Goal: Transaction & Acquisition: Purchase product/service

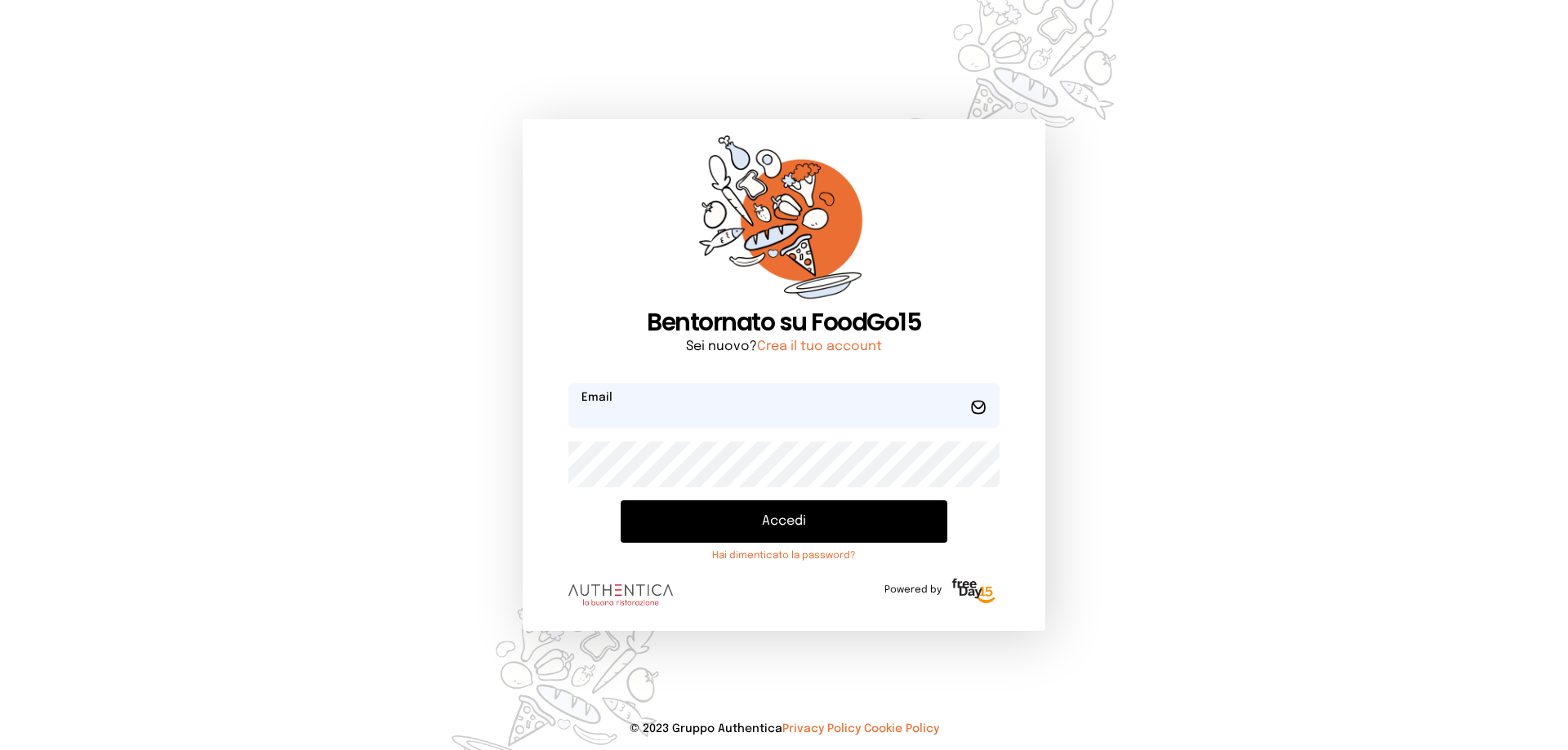
click at [648, 404] on input "email" at bounding box center [784, 405] width 431 height 46
type input "**********"
click at [620, 500] on button "Accedi" at bounding box center [784, 521] width 326 height 42
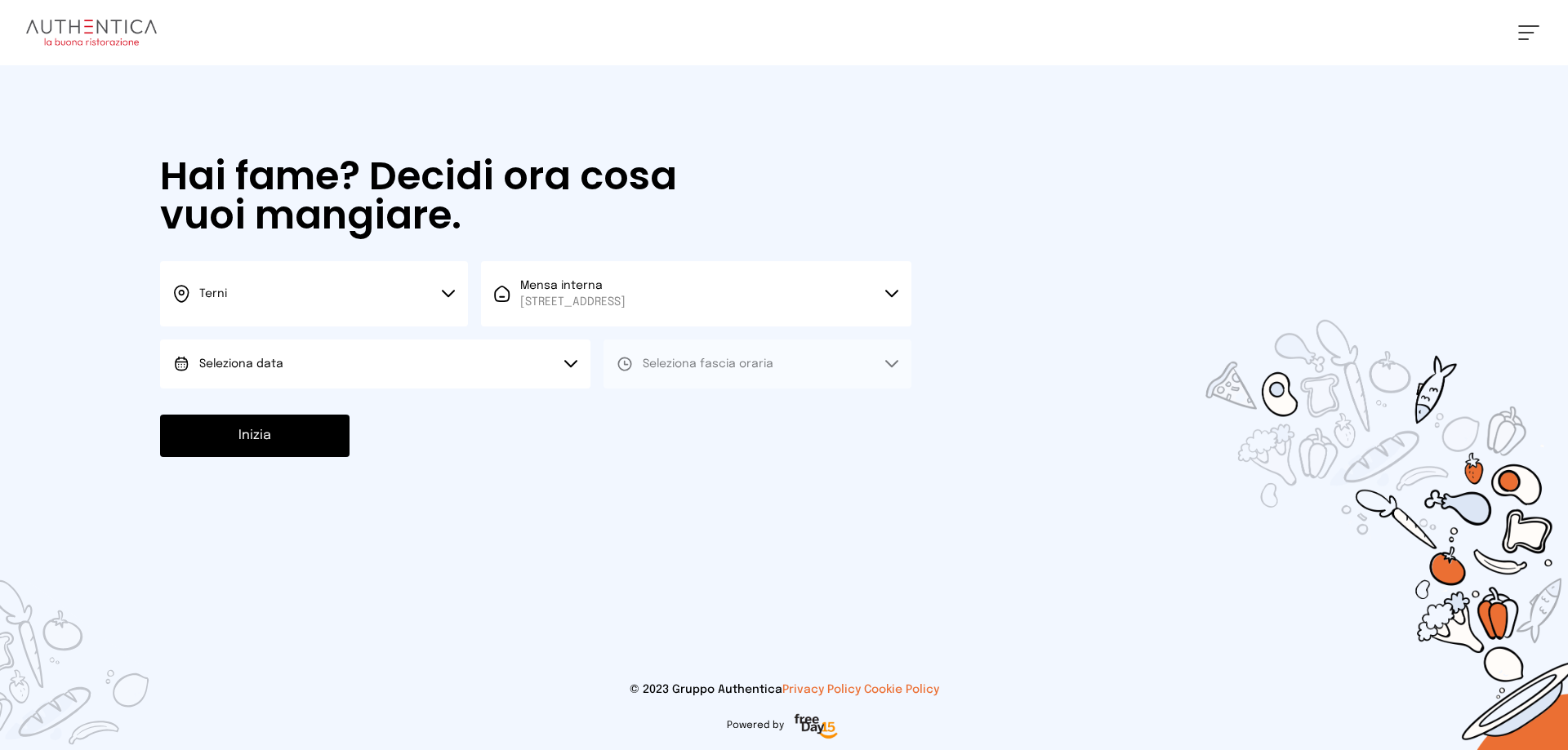
click at [369, 359] on button "Seleziona data" at bounding box center [375, 364] width 430 height 49
click at [305, 407] on li "[DATE], [DATE]" at bounding box center [375, 410] width 430 height 42
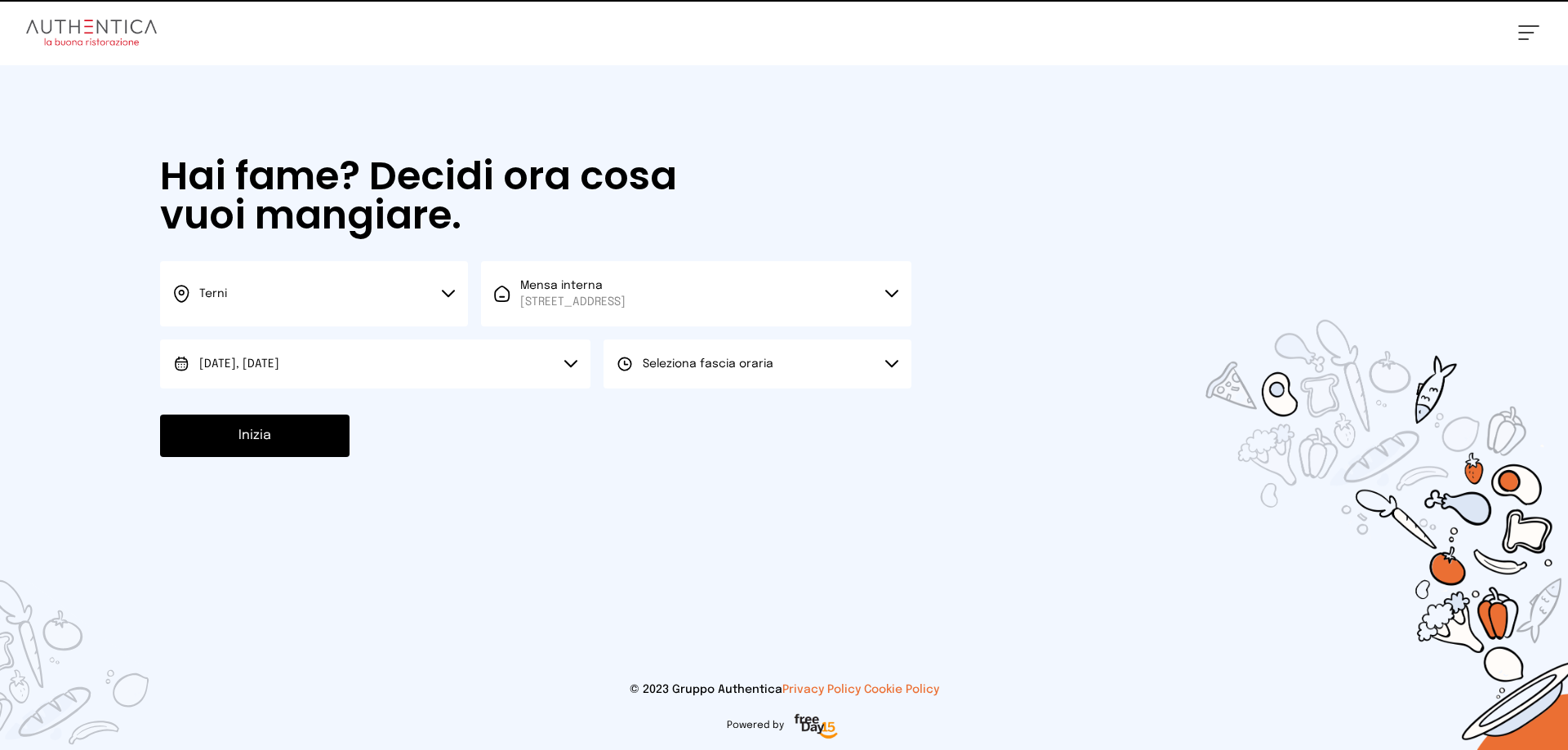
click at [761, 357] on span "Seleziona fascia oraria" at bounding box center [707, 364] width 131 height 17
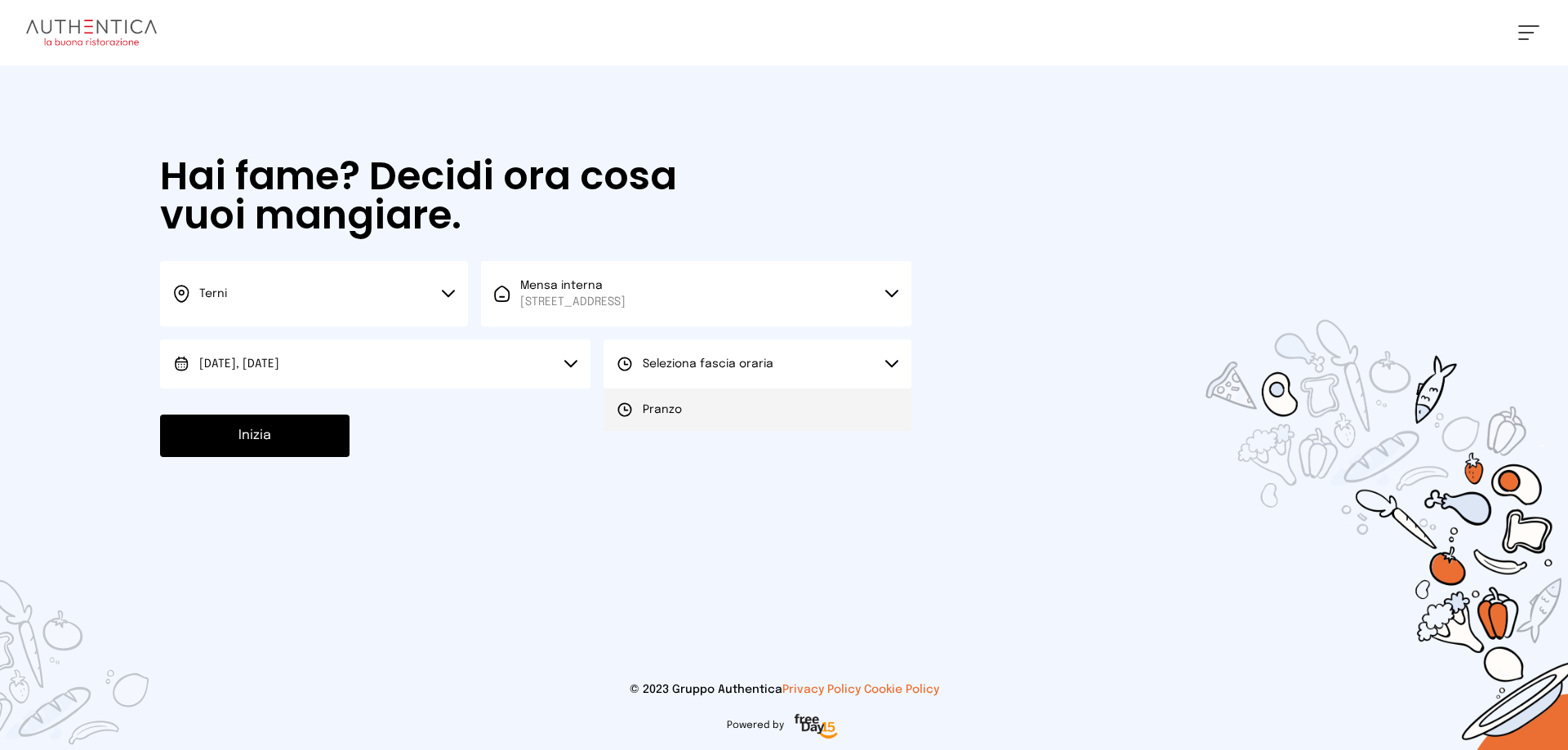
click at [647, 412] on span "Pranzo" at bounding box center [662, 410] width 39 height 17
click at [264, 429] on button "Inizia" at bounding box center [254, 436] width 190 height 42
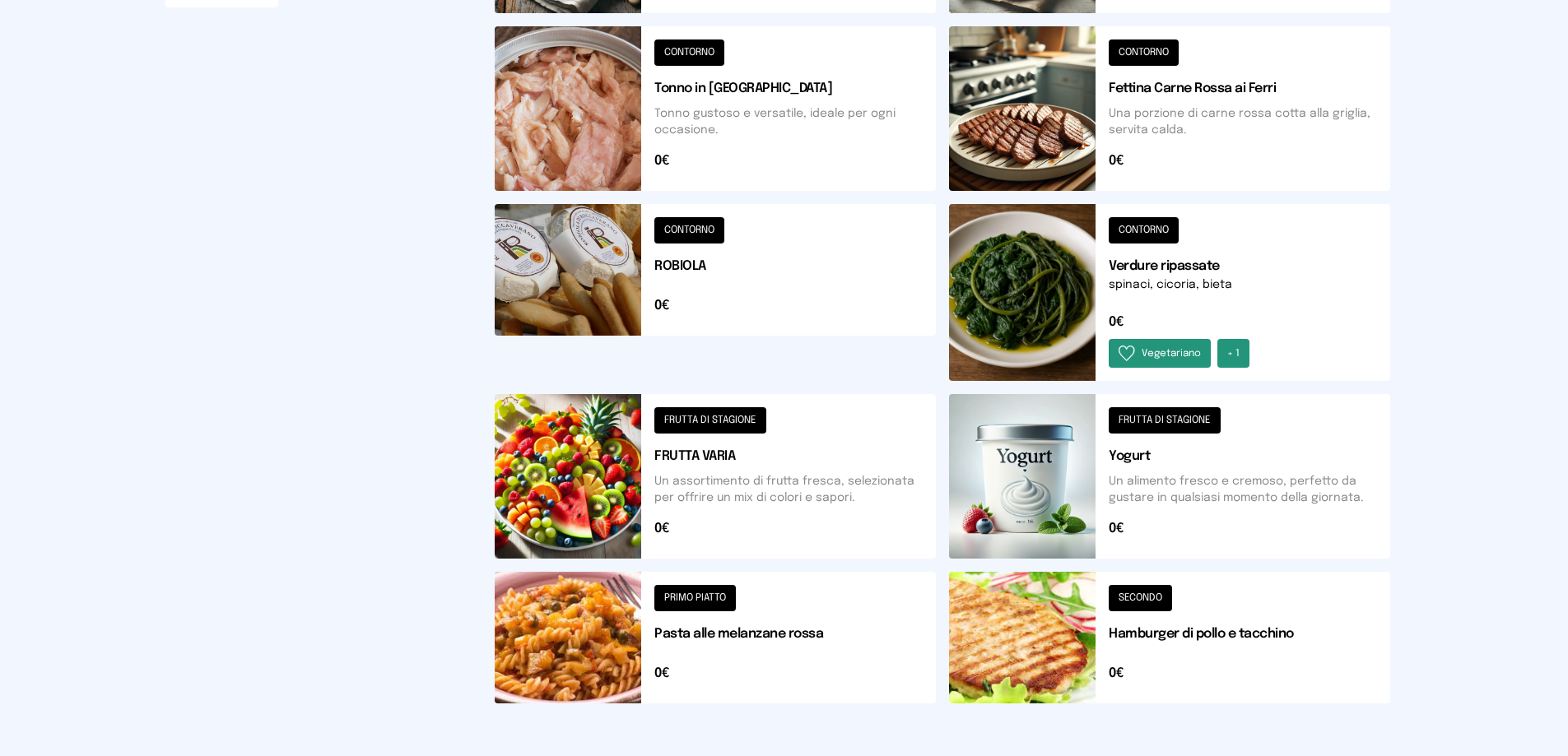
scroll to position [247, 0]
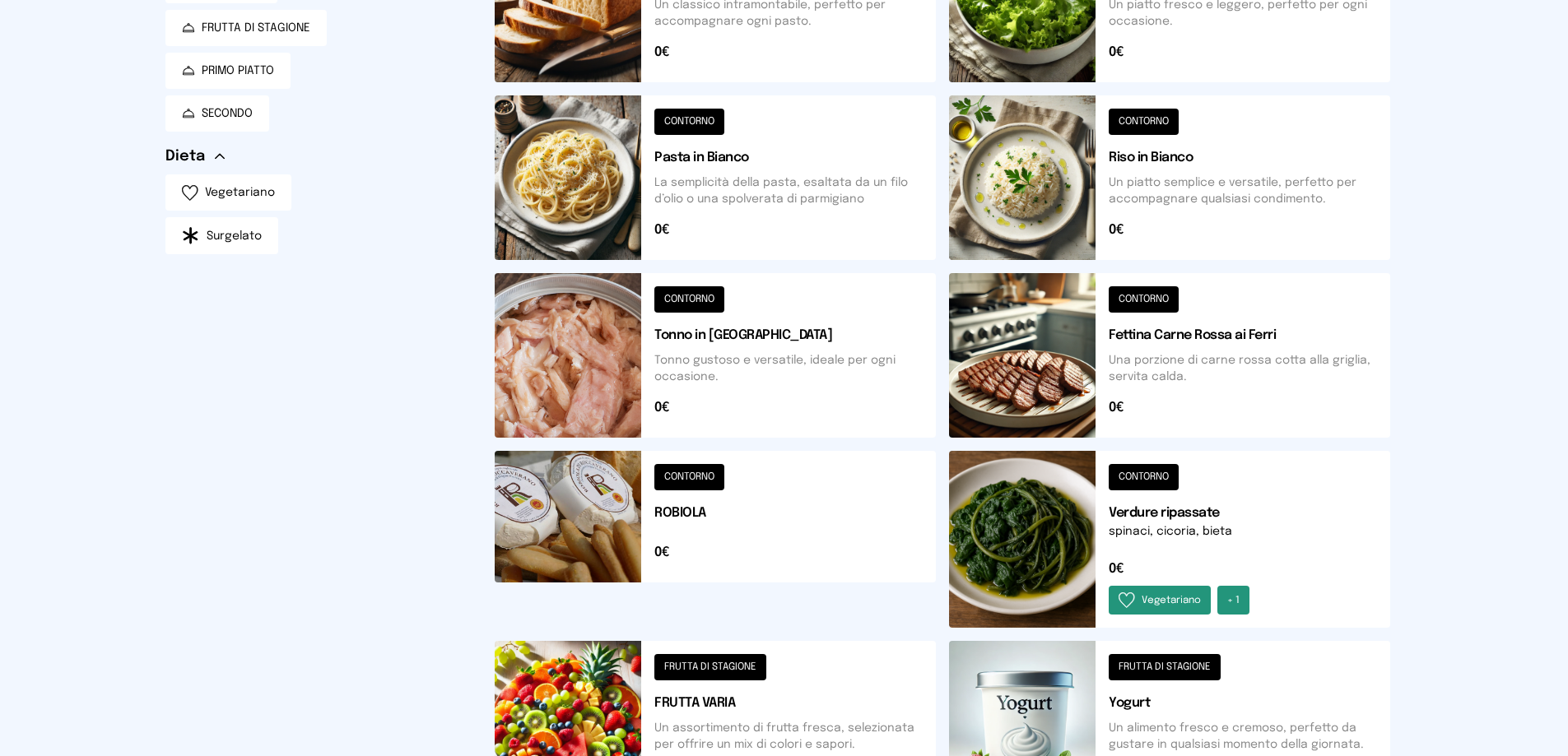
click at [1059, 538] on button at bounding box center [1169, 539] width 441 height 177
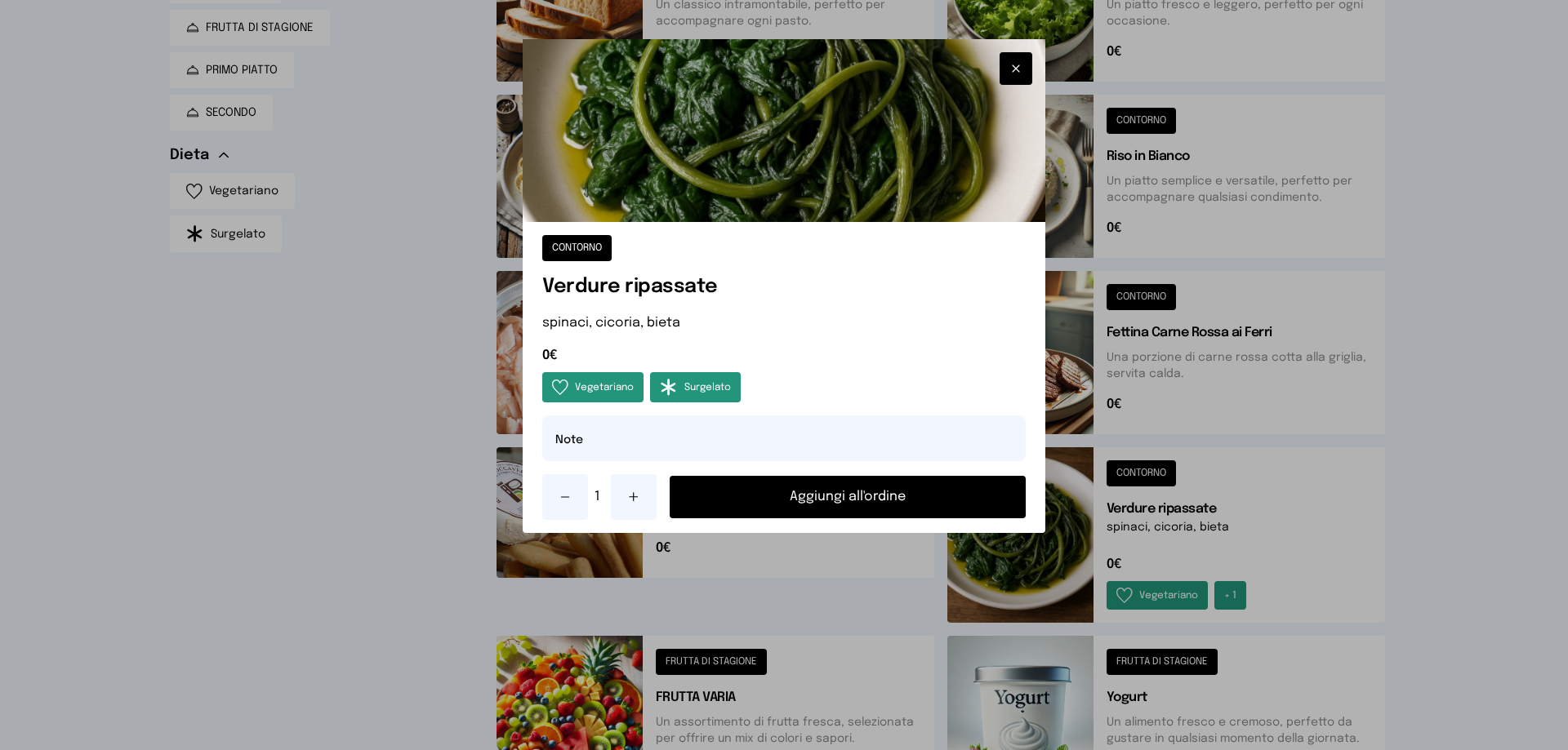
click at [953, 499] on button "Aggiungi all'ordine" at bounding box center [848, 497] width 356 height 42
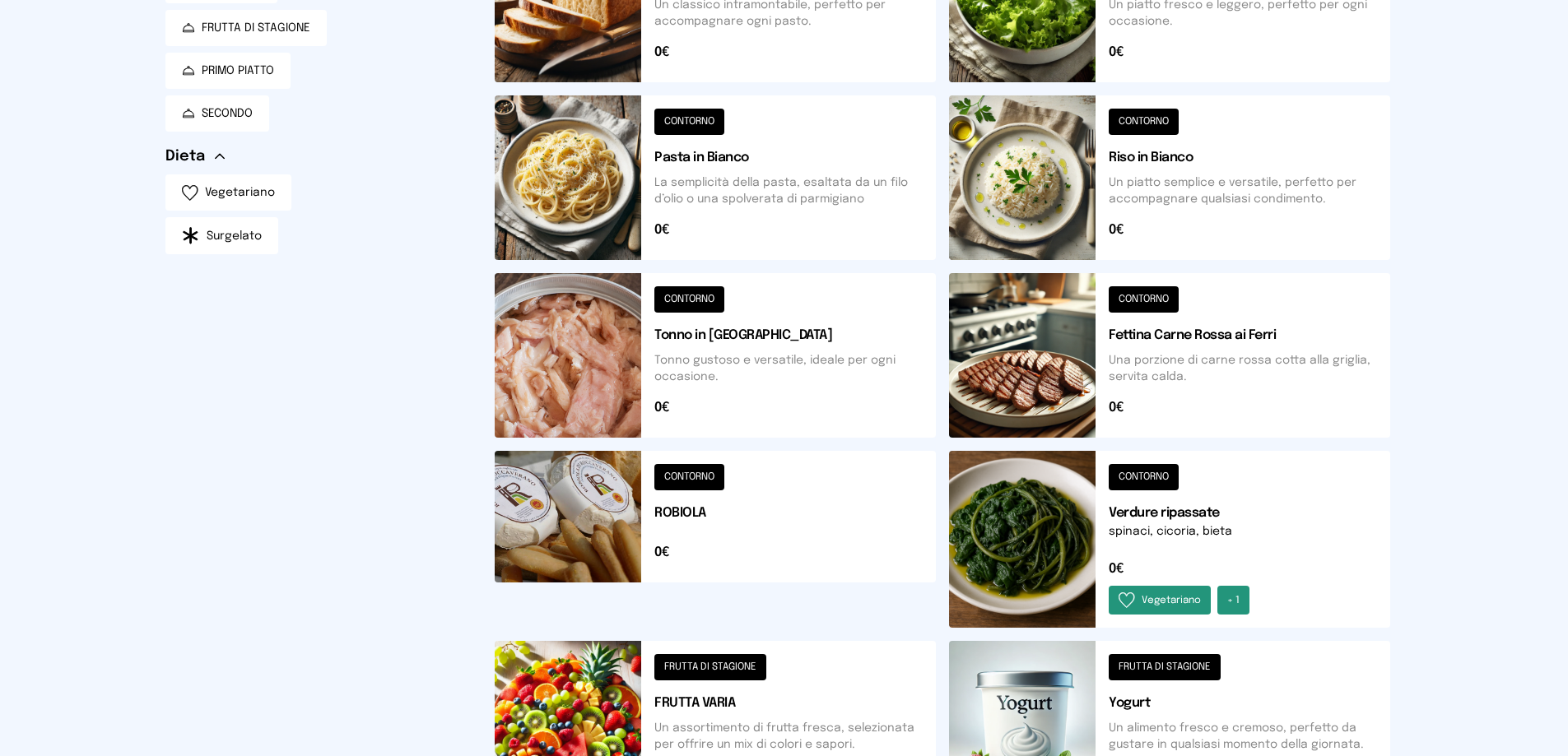
click at [1076, 375] on button at bounding box center [1169, 355] width 441 height 164
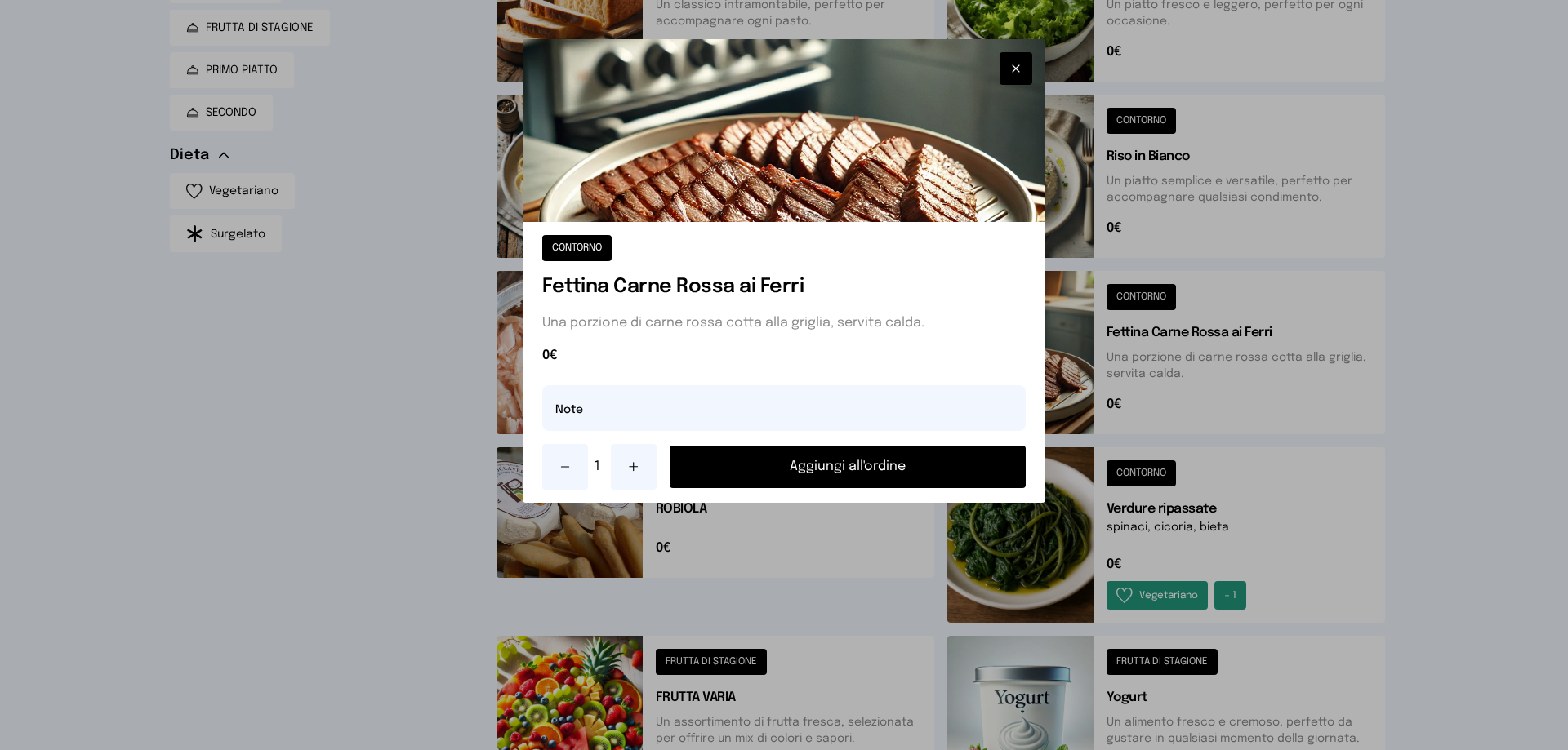
click at [901, 472] on button "Aggiungi all'ordine" at bounding box center [848, 467] width 356 height 42
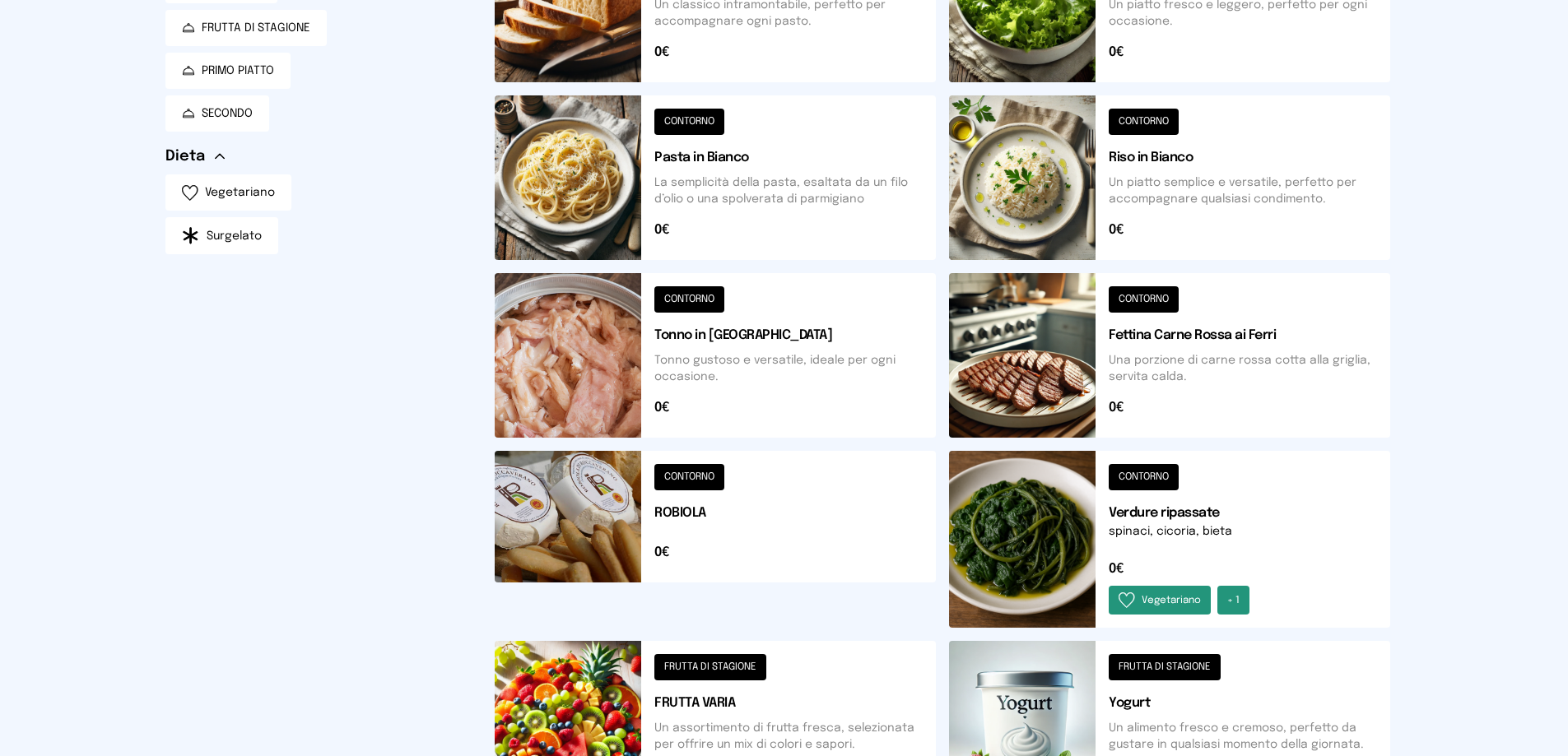
scroll to position [0, 0]
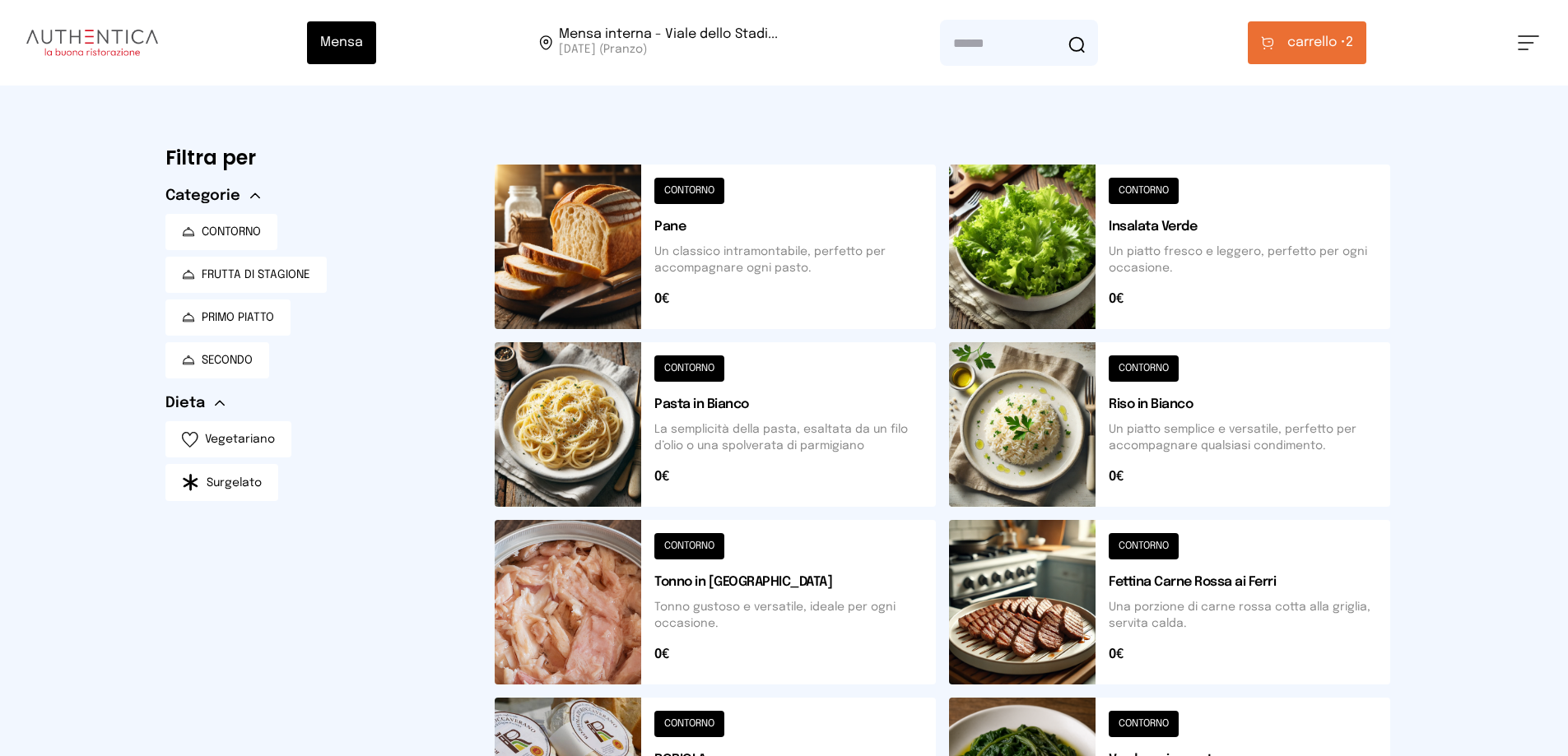
click at [1030, 428] on button at bounding box center [1169, 424] width 441 height 164
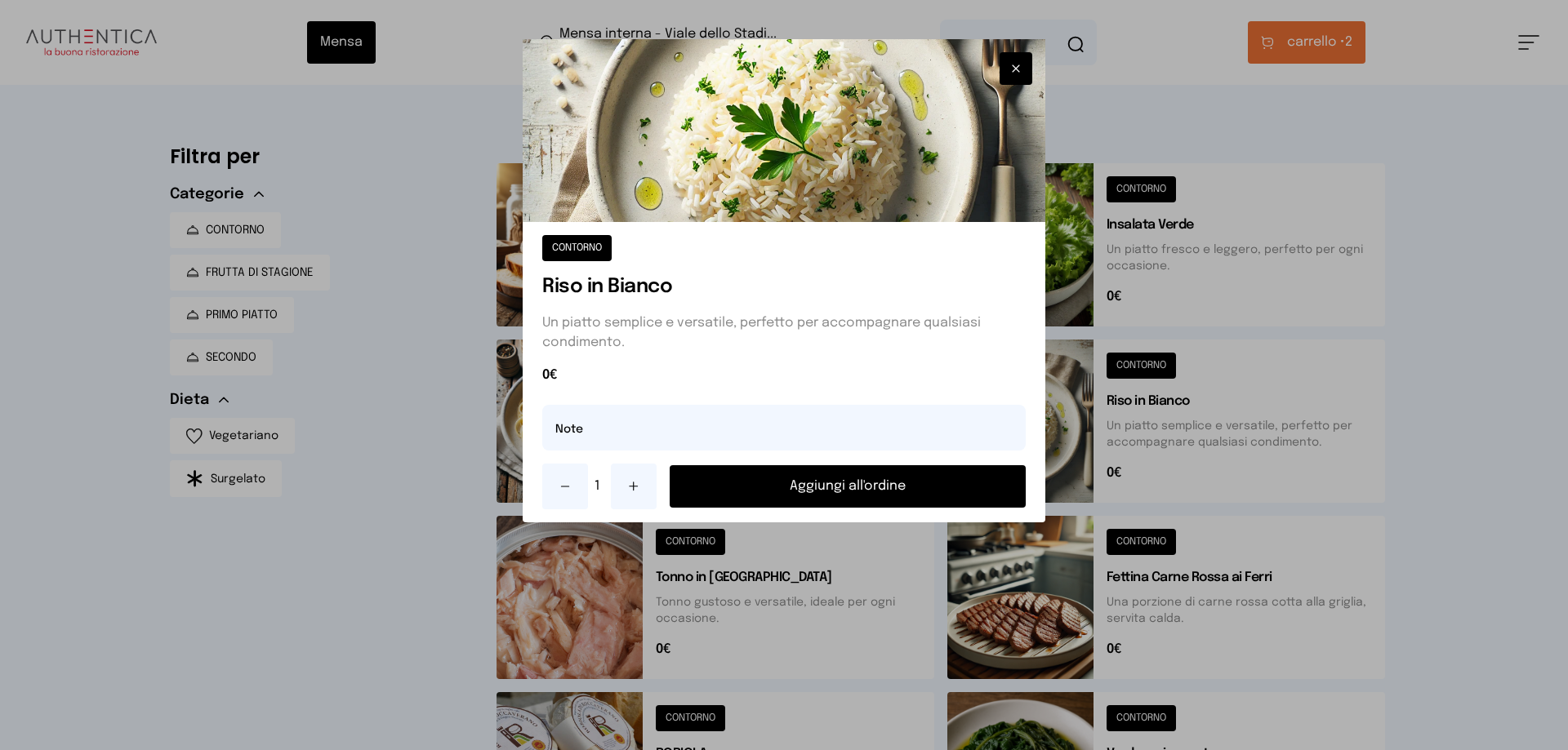
click at [934, 487] on button "Aggiungi all'ordine" at bounding box center [848, 486] width 356 height 42
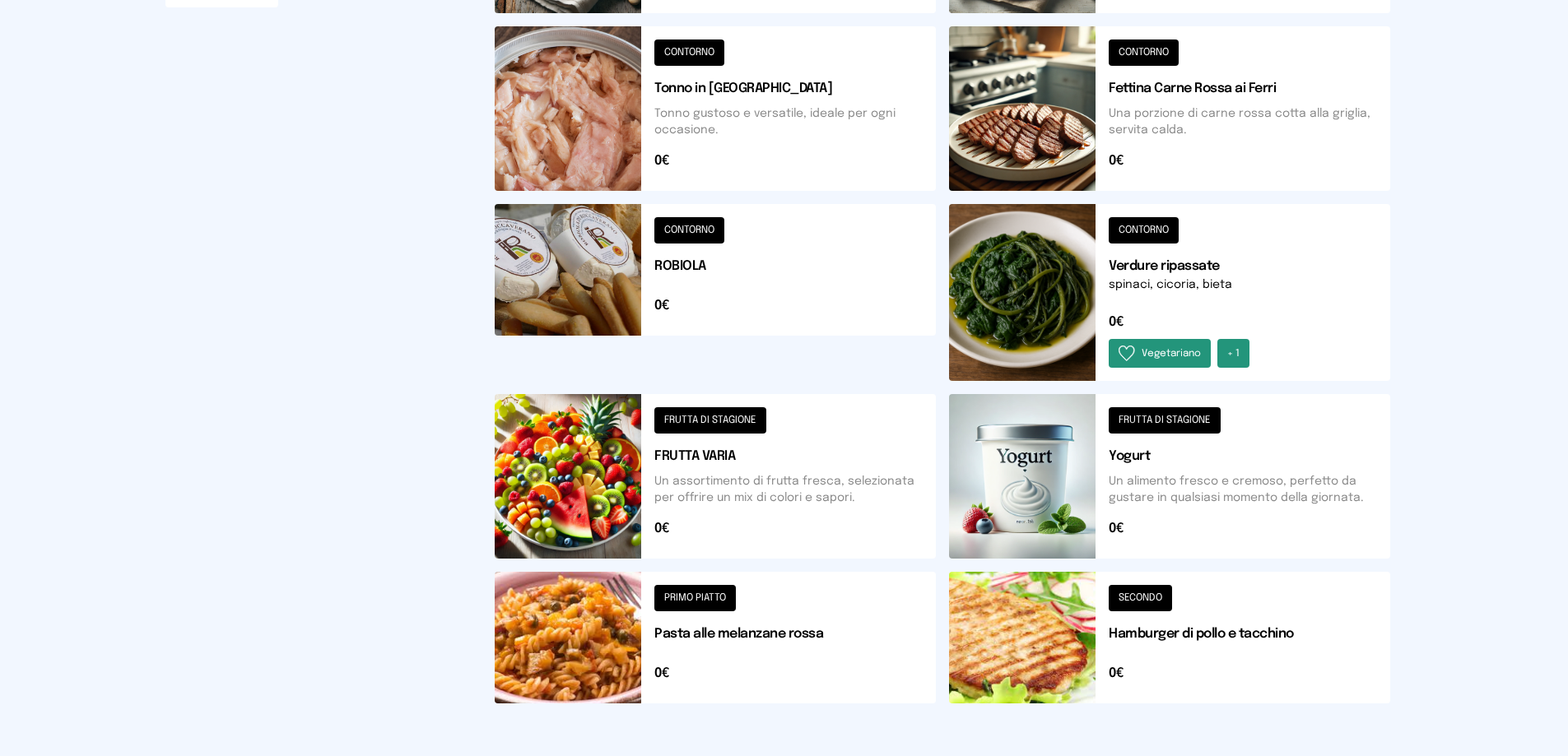
scroll to position [586, 0]
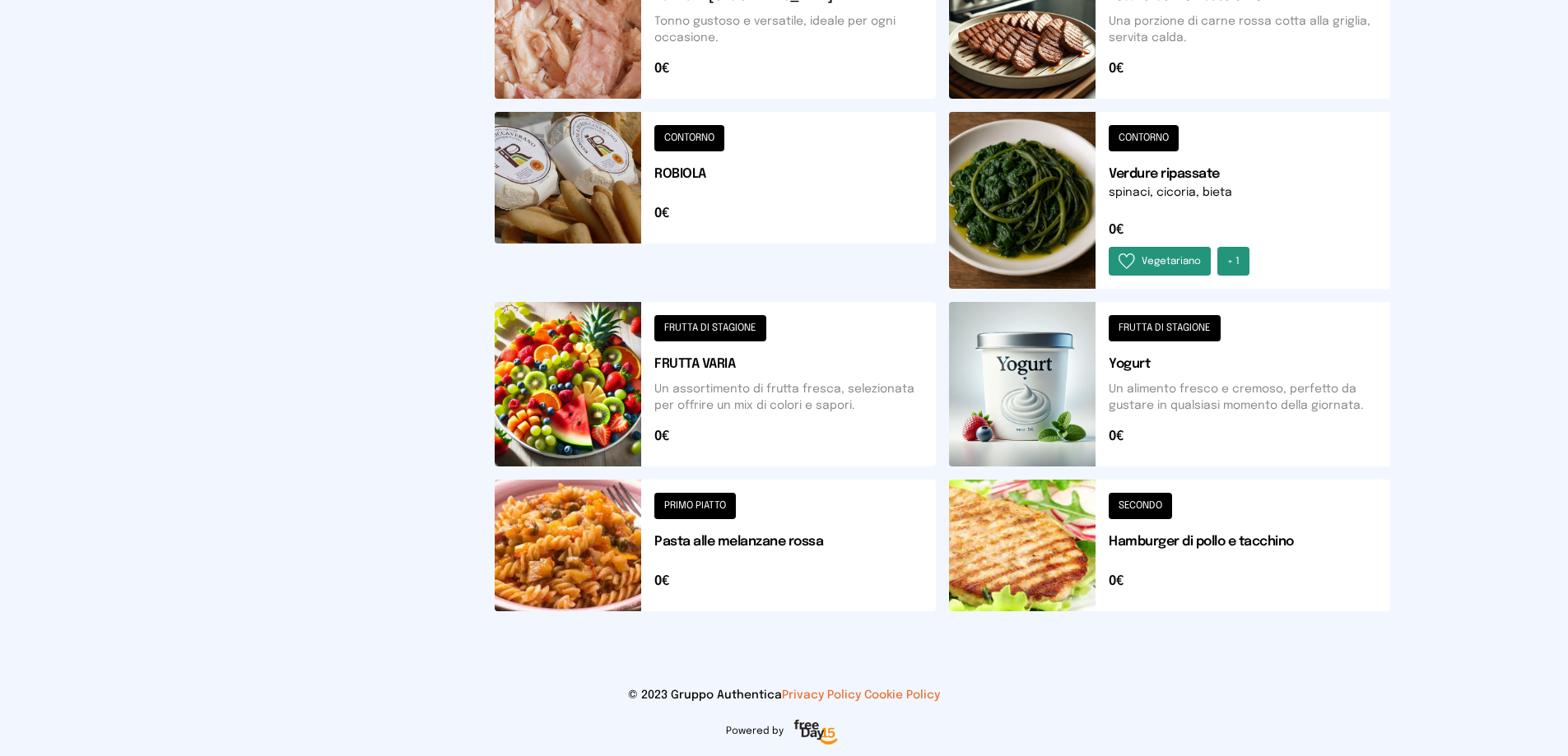
click at [1065, 429] on button at bounding box center [1169, 385] width 441 height 164
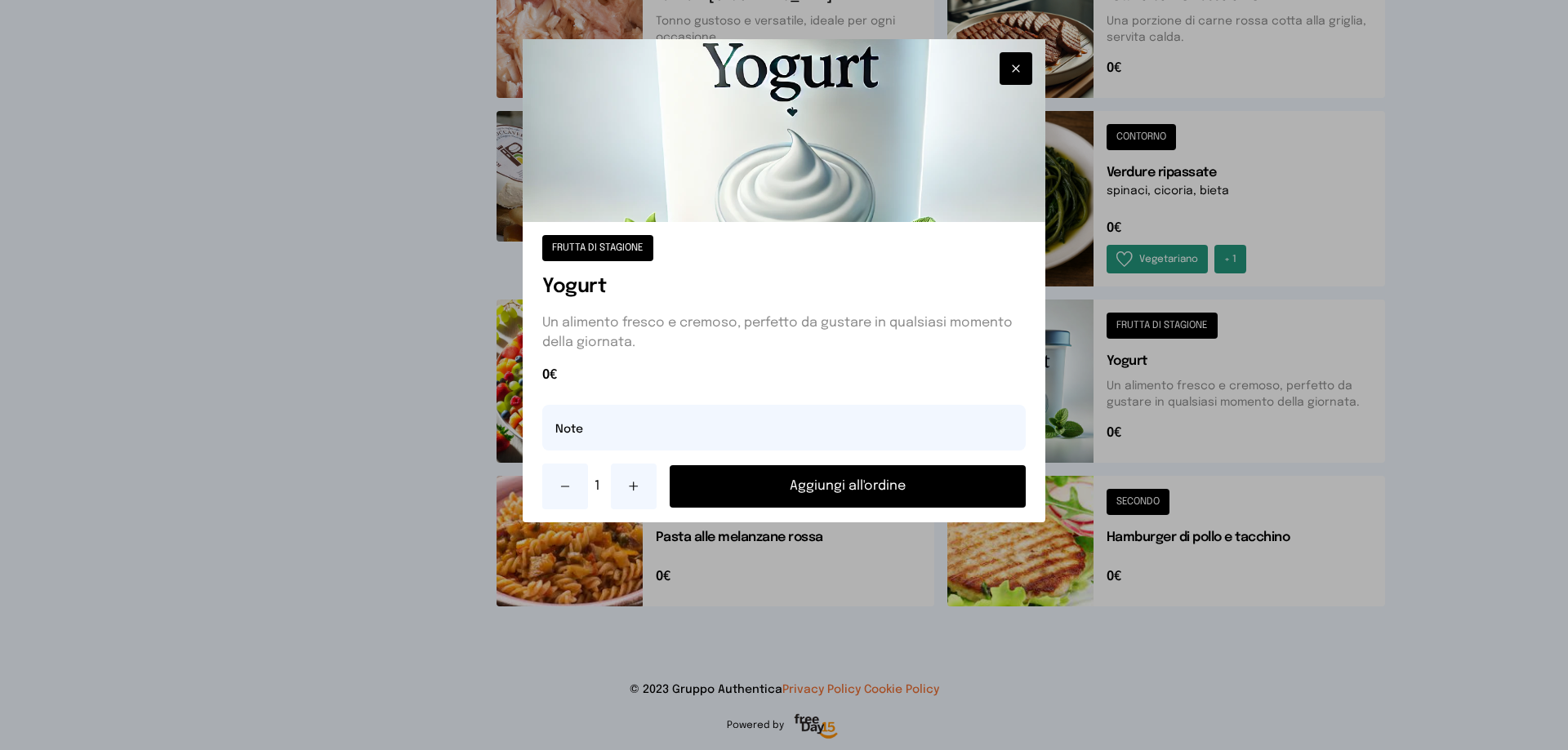
click at [901, 486] on button "Aggiungi all'ordine" at bounding box center [848, 486] width 356 height 42
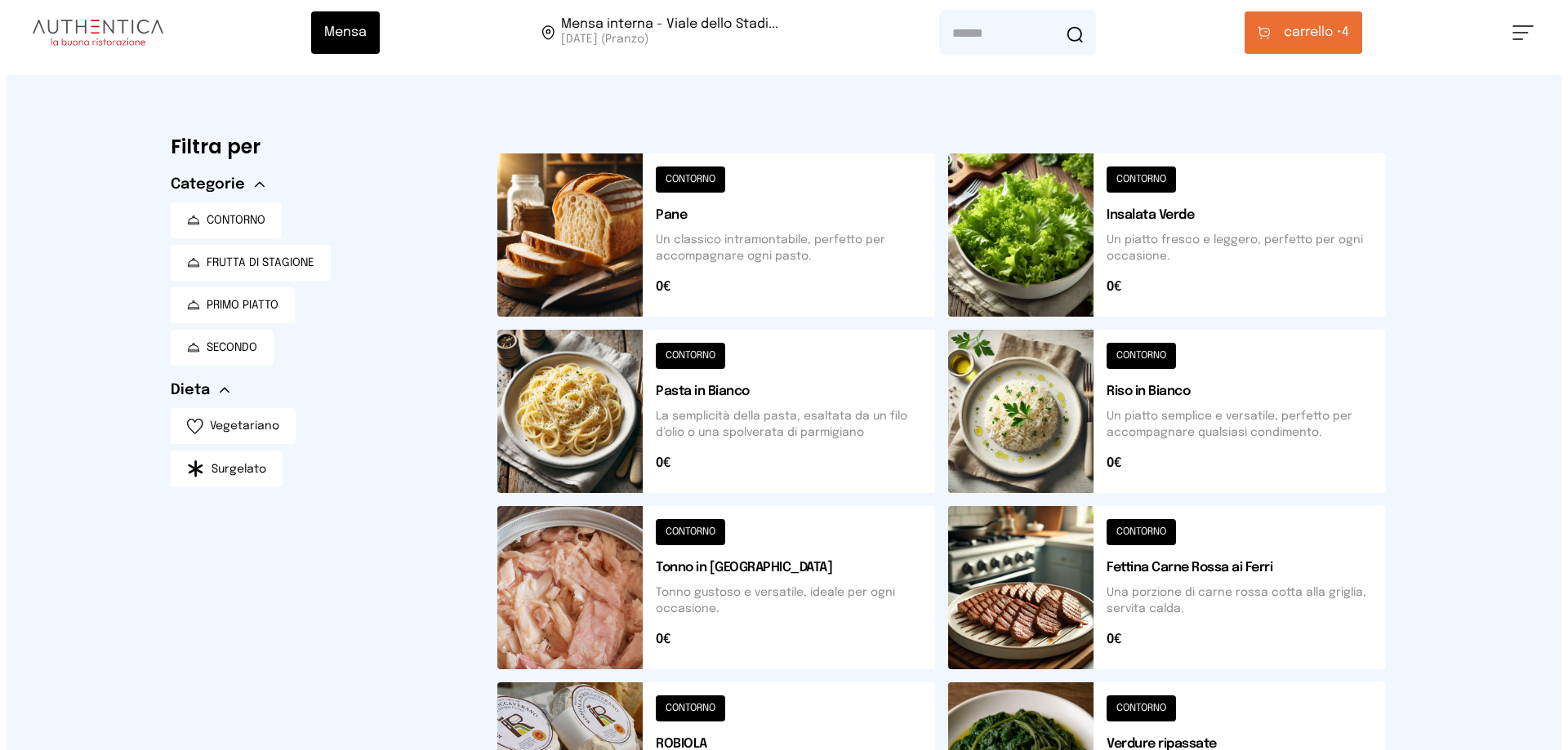
scroll to position [0, 0]
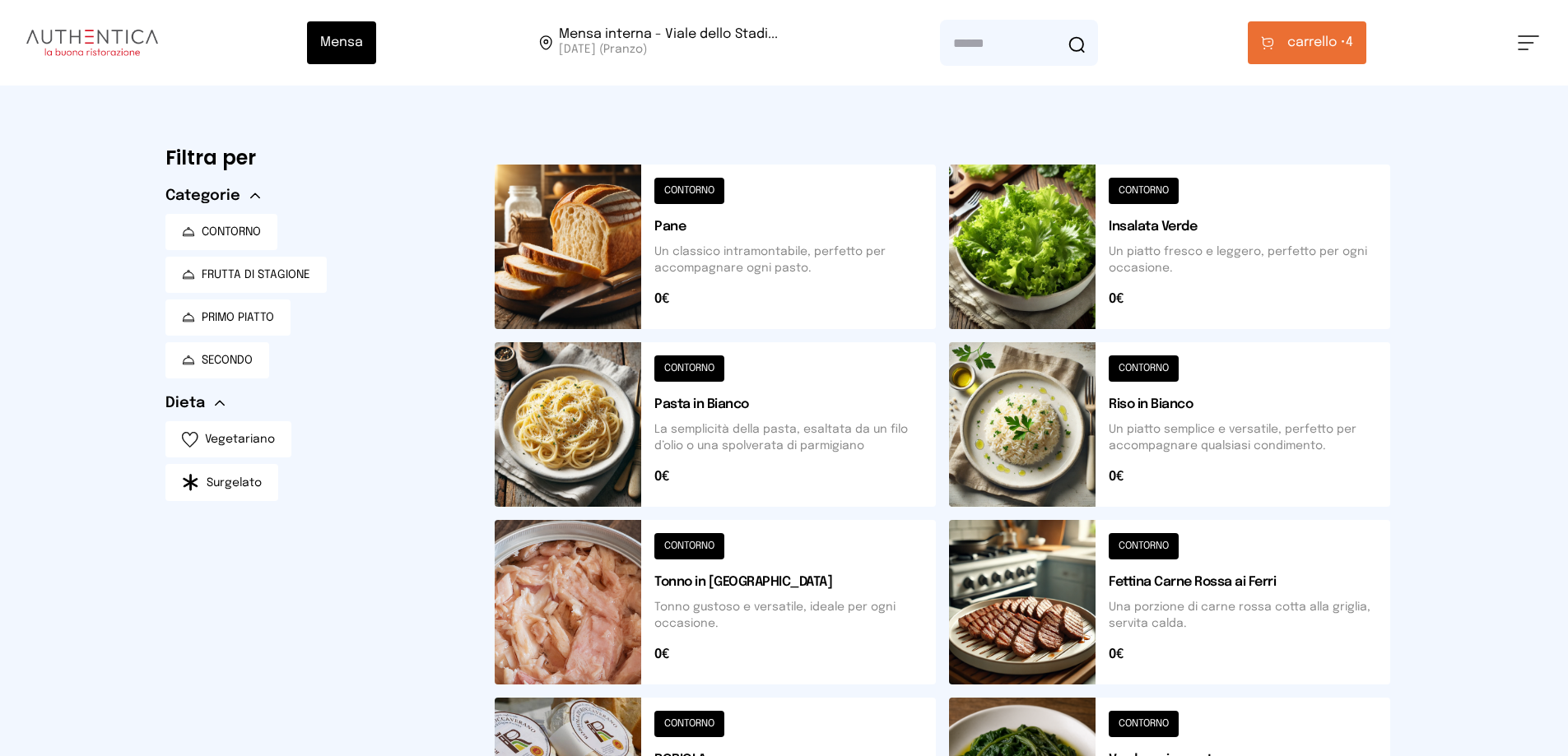
click at [1301, 39] on span "carrello •" at bounding box center [1316, 42] width 58 height 19
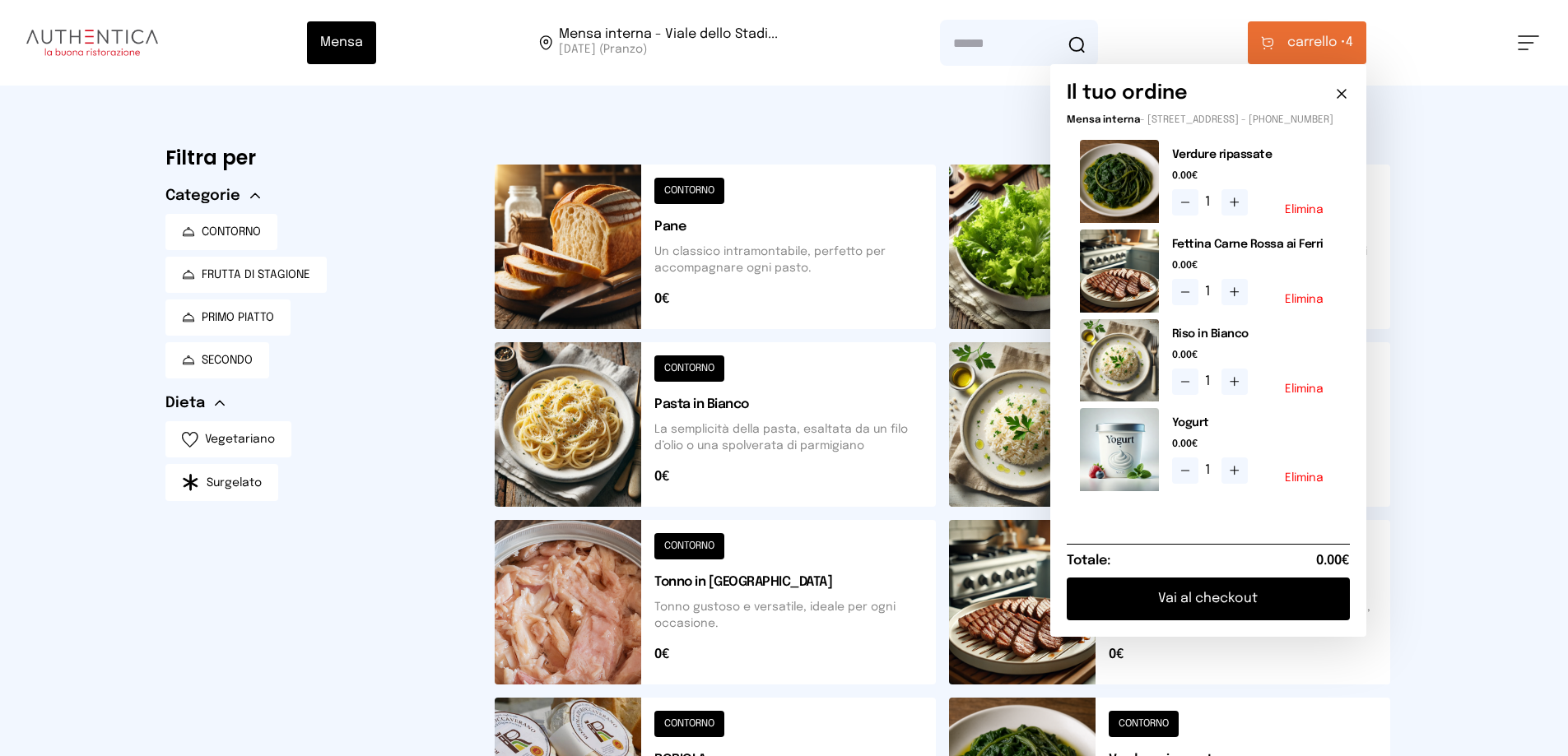
click at [1135, 613] on button "Vai al checkout" at bounding box center [1208, 599] width 283 height 42
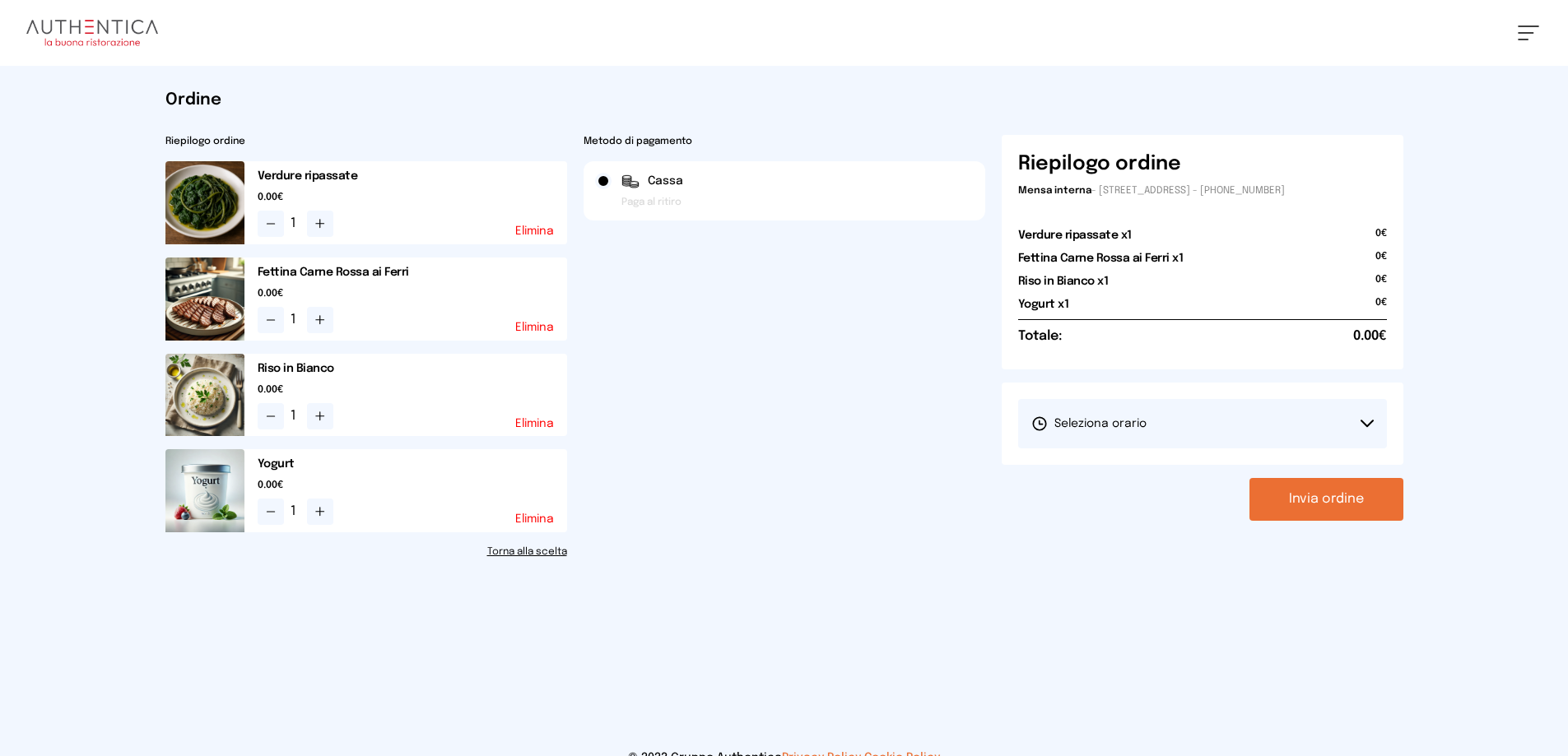
click at [1097, 436] on button "Seleziona orario" at bounding box center [1202, 424] width 369 height 50
click at [1067, 476] on span "1° Turno (13:00 - 15:00)" at bounding box center [1093, 470] width 125 height 17
click at [1299, 507] on button "Invia ordine" at bounding box center [1327, 500] width 154 height 42
